Goal: Task Accomplishment & Management: Manage account settings

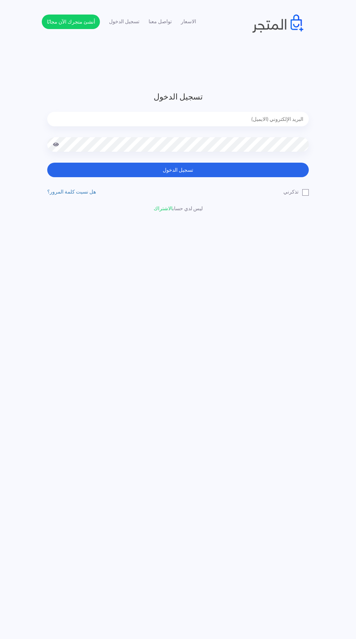
click at [276, 122] on input "email" at bounding box center [178, 119] width 262 height 15
type input "[EMAIL_ADDRESS][DOMAIN_NAME]"
click at [47, 163] on button "تسجيل الدخول" at bounding box center [178, 170] width 262 height 15
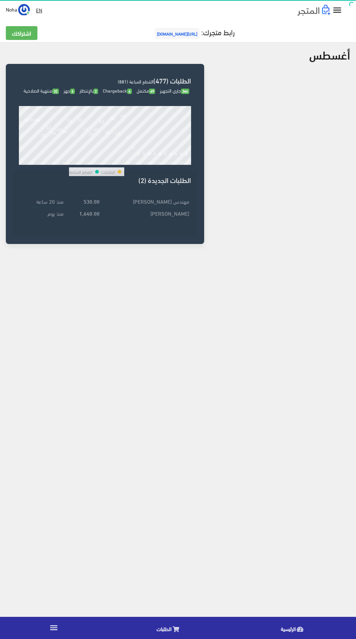
click at [189, 623] on link "الطلبات" at bounding box center [170, 628] width 124 height 19
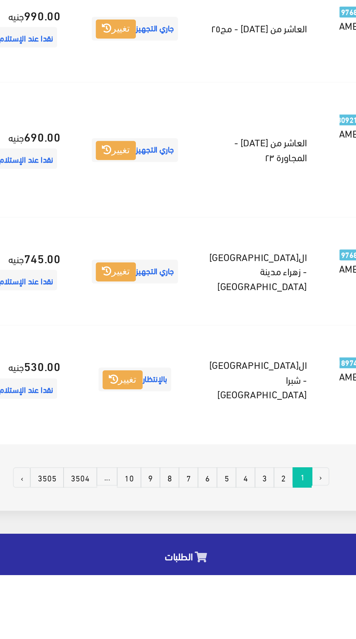
scroll to position [938, -19]
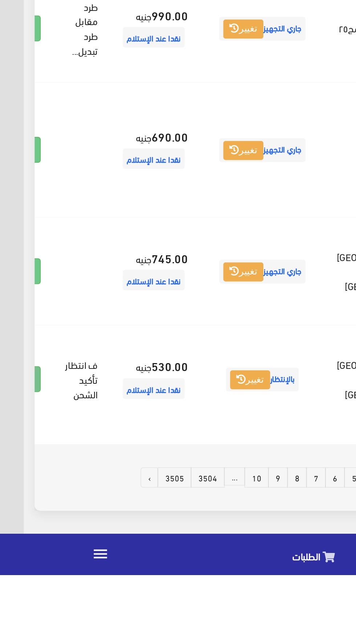
click at [22, 541] on link at bounding box center [12, 535] width 19 height 14
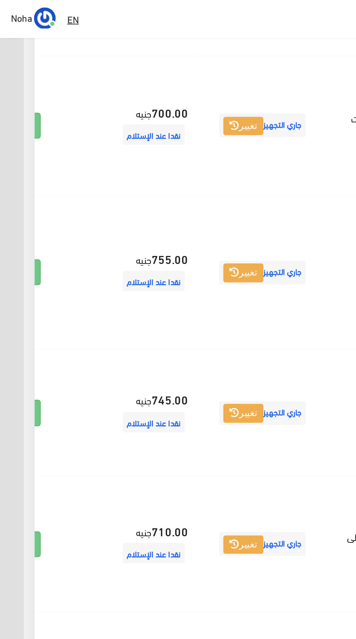
scroll to position [0, -19]
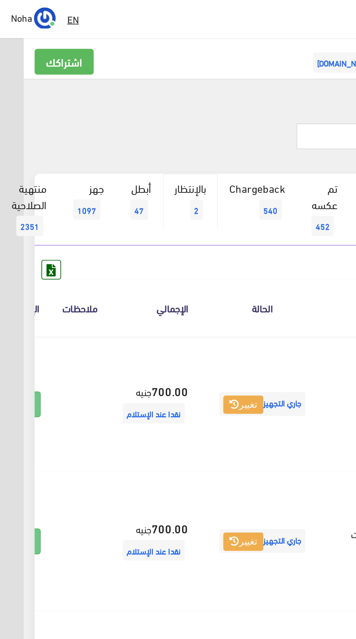
click at [111, 113] on link "بالإنتظار 2" at bounding box center [101, 108] width 29 height 30
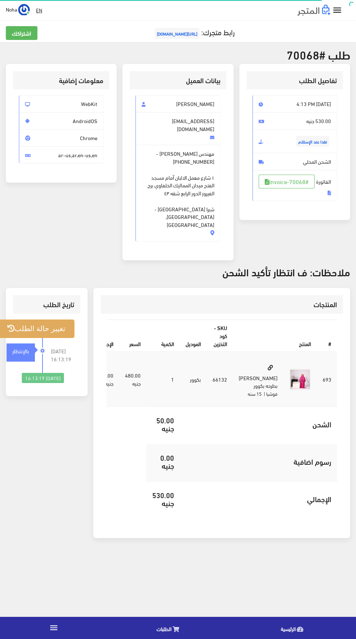
click at [63, 320] on button "تغيير حالة الطلب" at bounding box center [36, 329] width 76 height 19
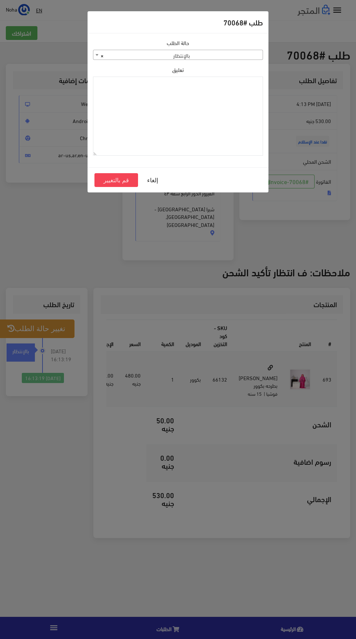
click at [244, 59] on span "× بالإنتظار" at bounding box center [177, 55] width 169 height 10
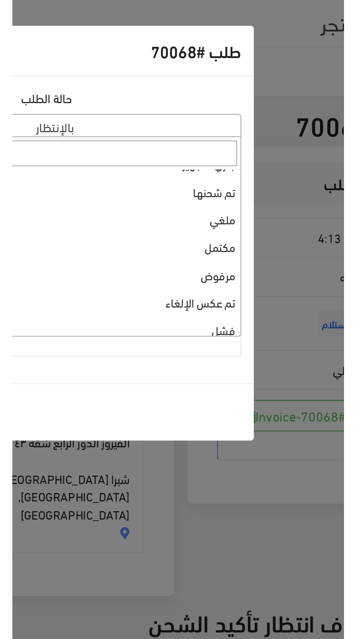
scroll to position [5, 0]
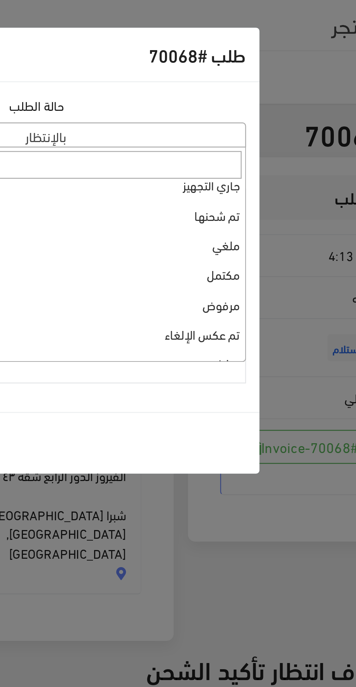
select select "3"
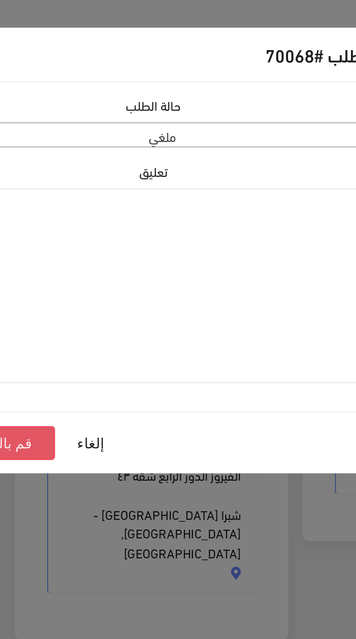
click at [129, 177] on button "قم بالتغيير" at bounding box center [117, 180] width 44 height 14
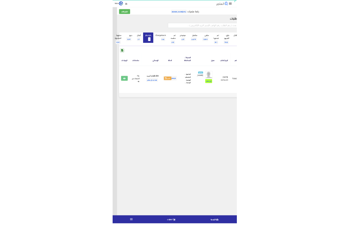
scroll to position [0, -19]
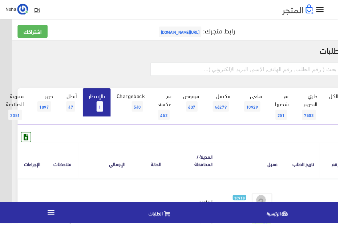
click at [112, 111] on link "بالإنتظار 1" at bounding box center [101, 108] width 29 height 30
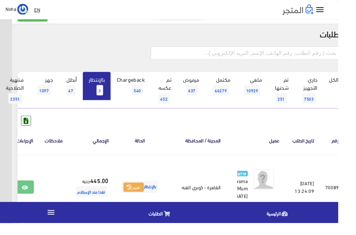
scroll to position [0, -19]
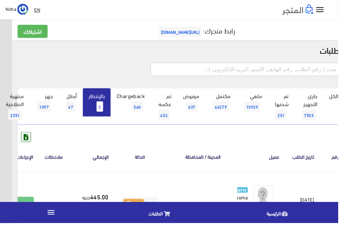
click at [264, 70] on input "text" at bounding box center [259, 73] width 201 height 14
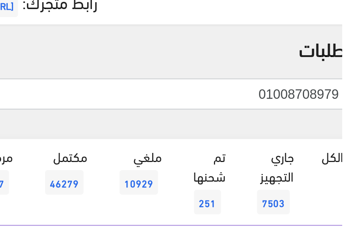
type input "01008708979"
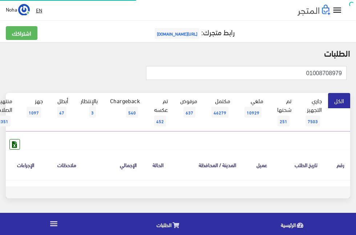
scroll to position [0, -19]
